Goal: Information Seeking & Learning: Learn about a topic

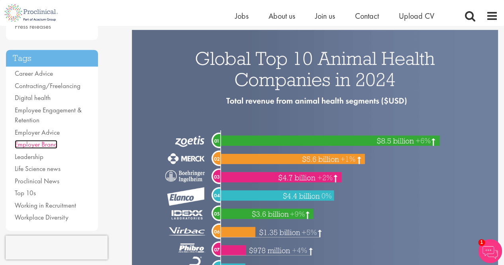
click at [37, 142] on link "Employer Brand" at bounding box center [36, 144] width 43 height 9
